Goal: Find specific page/section: Find specific page/section

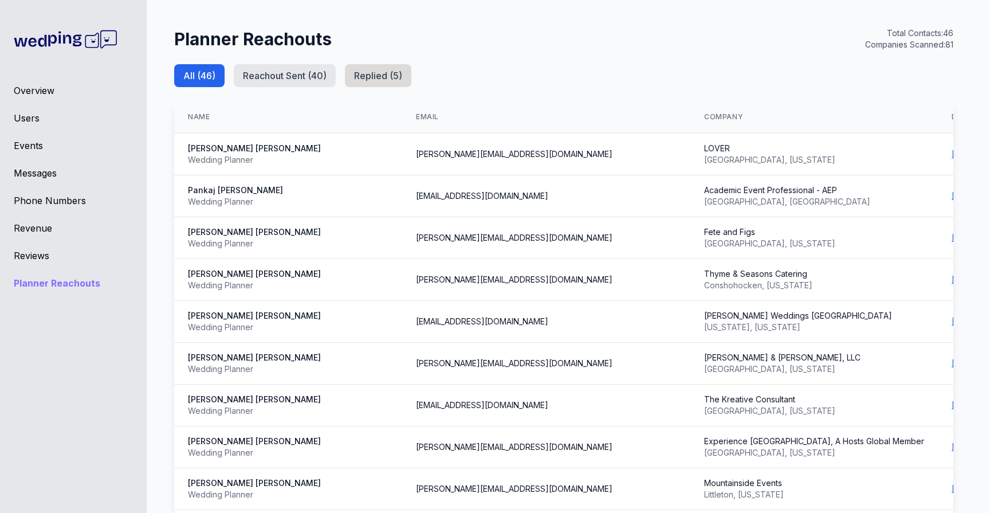
click at [358, 72] on button "Replied ( 5 )" at bounding box center [378, 75] width 66 height 23
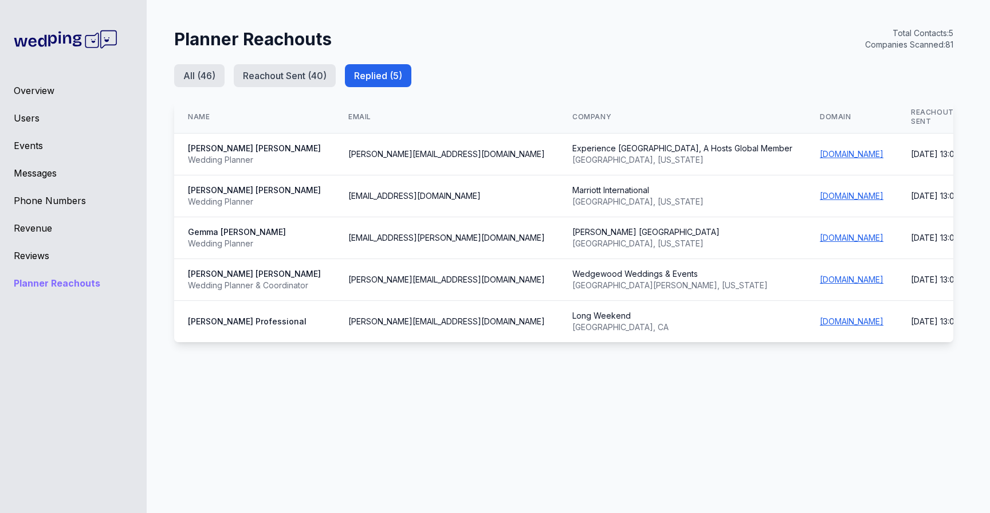
click at [52, 264] on div "Overview Users Events Messages Phone Numbers Revenue Reviews Planner Reachouts" at bounding box center [73, 256] width 147 height 513
click at [47, 261] on div "Reviews" at bounding box center [73, 256] width 119 height 14
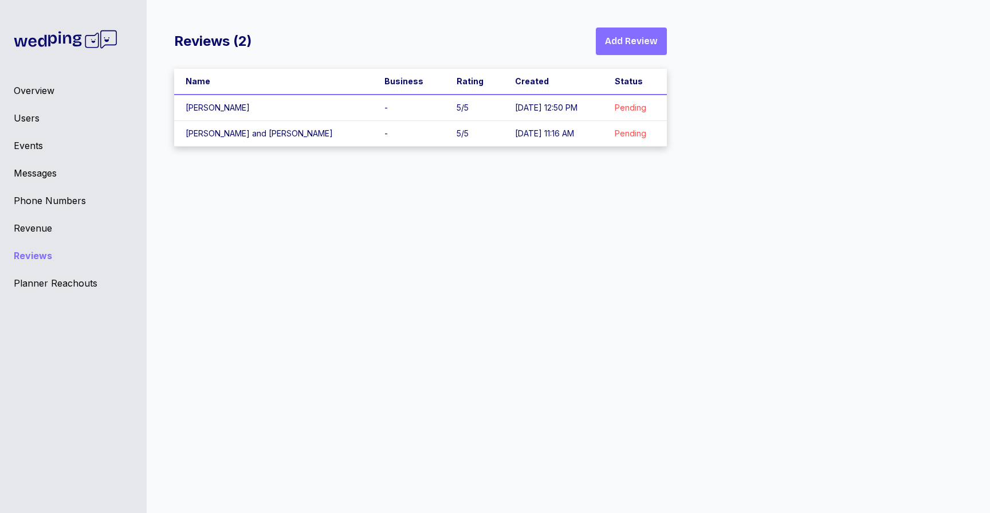
click at [52, 287] on div "Planner Reachouts" at bounding box center [73, 283] width 119 height 14
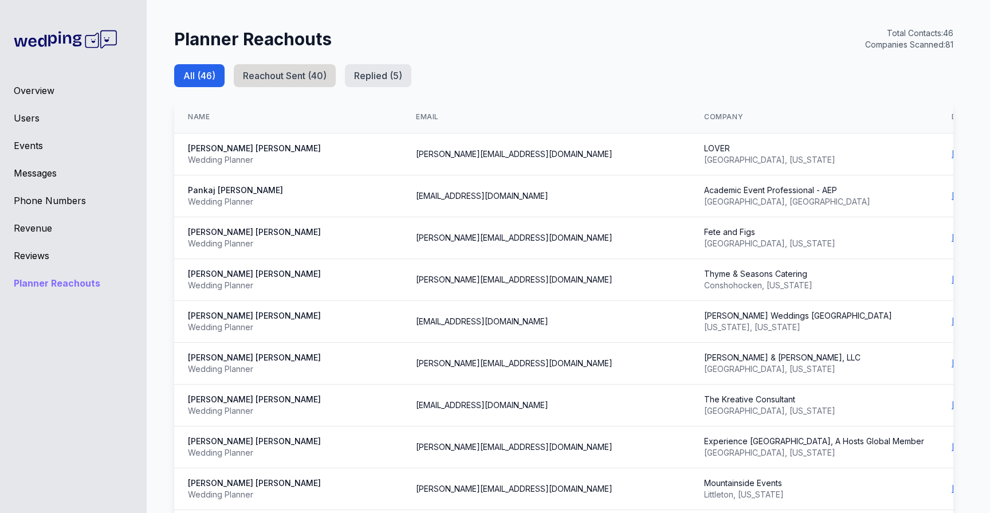
click at [334, 83] on button "Reachout Sent ( 40 )" at bounding box center [285, 75] width 102 height 23
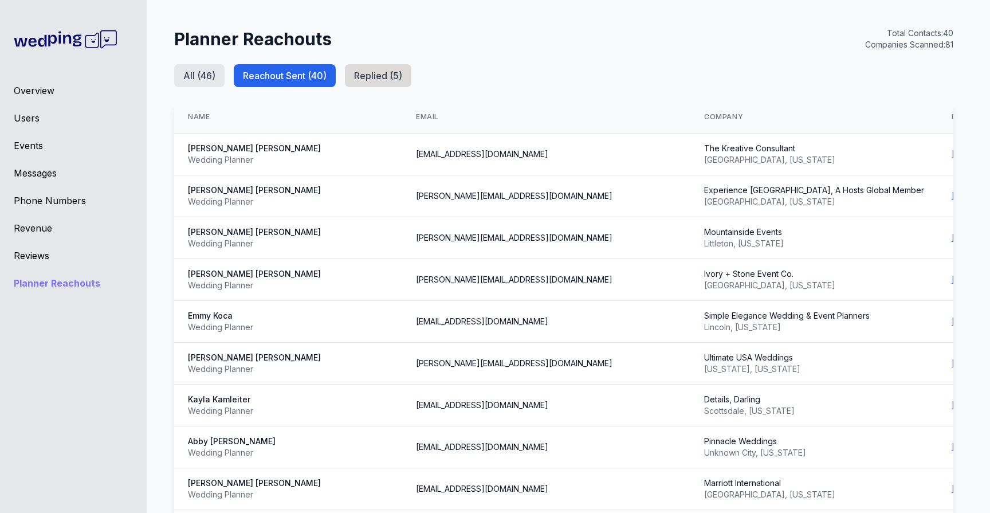
click at [380, 76] on button "Replied ( 5 )" at bounding box center [378, 75] width 66 height 23
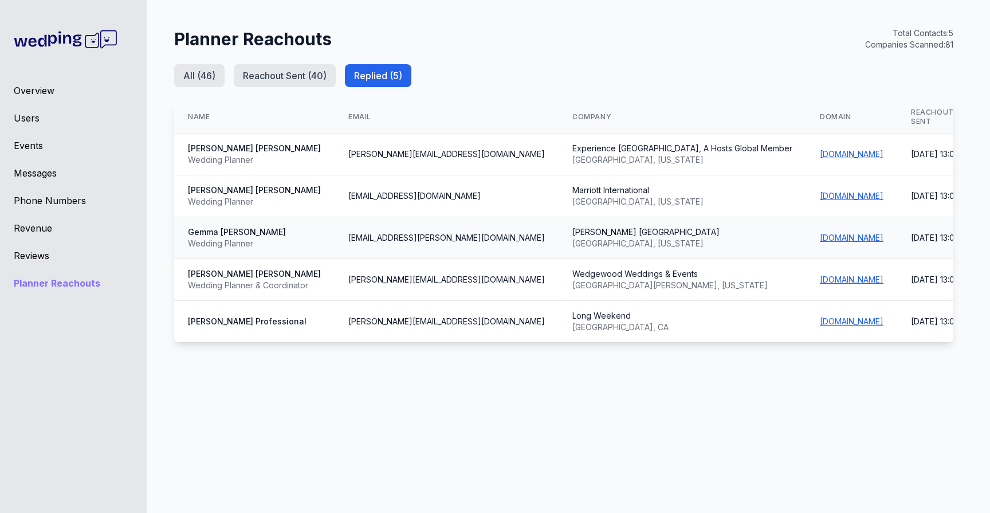
click at [469, 248] on td "[EMAIL_ADDRESS][PERSON_NAME][DOMAIN_NAME]" at bounding box center [447, 238] width 224 height 42
click at [33, 263] on div "Overview Users Events Messages Phone Numbers Revenue Reviews Planner Reachouts" at bounding box center [73, 256] width 147 height 513
click at [33, 281] on div "Planner Reachouts" at bounding box center [73, 283] width 119 height 14
click at [38, 241] on div "Overview Users Events Messages Phone Numbers Revenue Reviews Planner Reachouts" at bounding box center [73, 256] width 147 height 513
click at [34, 256] on div "Reviews" at bounding box center [73, 256] width 119 height 14
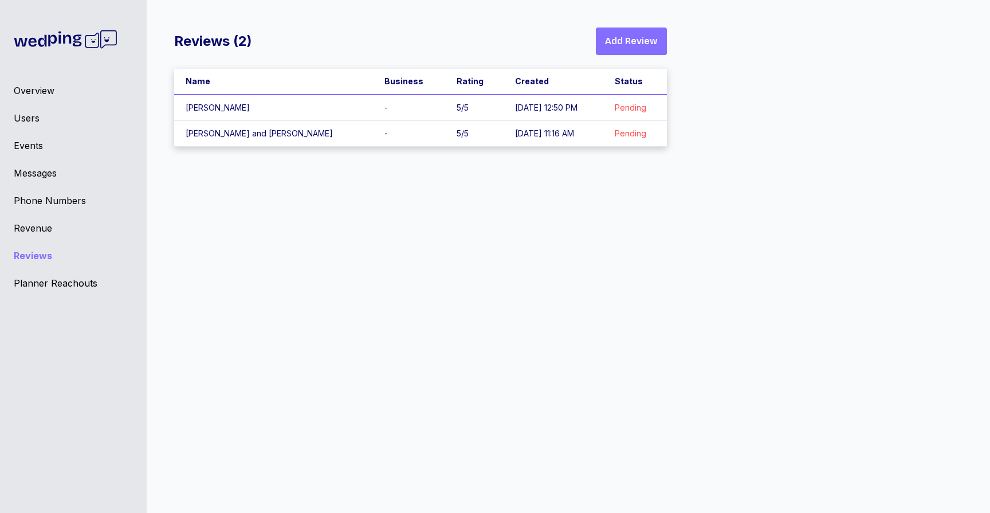
click at [36, 277] on div "Planner Reachouts" at bounding box center [73, 283] width 119 height 14
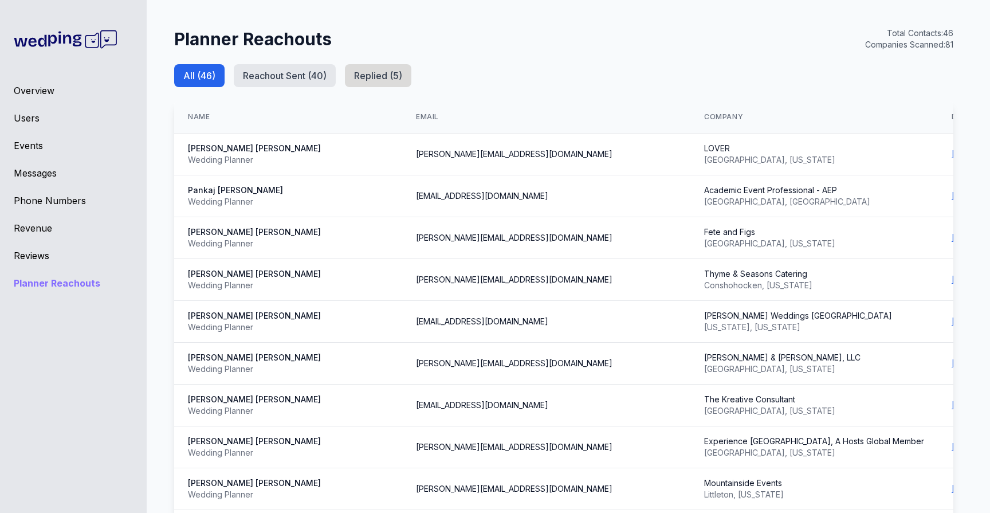
click at [404, 77] on button "Replied ( 5 )" at bounding box center [378, 75] width 66 height 23
